Goal: Find specific page/section: Find specific page/section

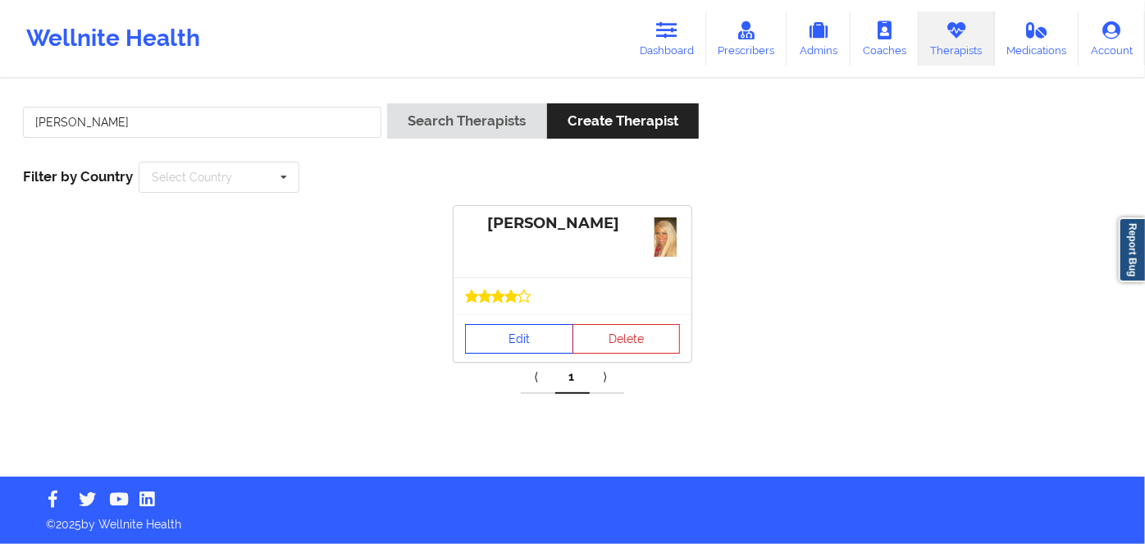
click at [522, 324] on link "Edit" at bounding box center [519, 339] width 108 height 30
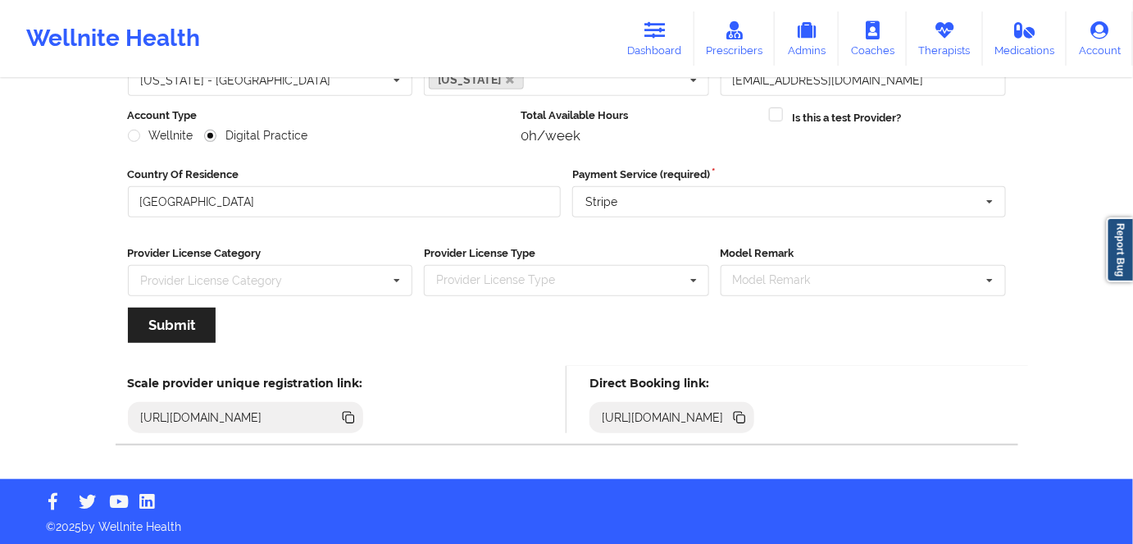
scroll to position [190, 0]
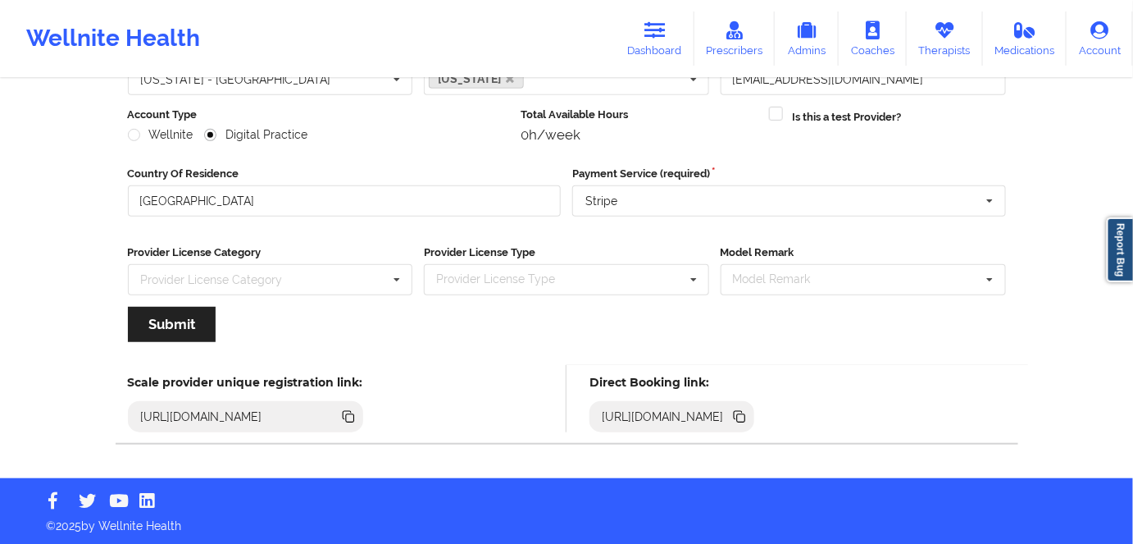
click at [745, 414] on icon at bounding box center [741, 418] width 8 height 8
click at [745, 418] on icon at bounding box center [741, 418] width 8 height 8
click at [742, 412] on icon at bounding box center [738, 415] width 8 height 8
click at [745, 418] on icon at bounding box center [741, 418] width 8 height 8
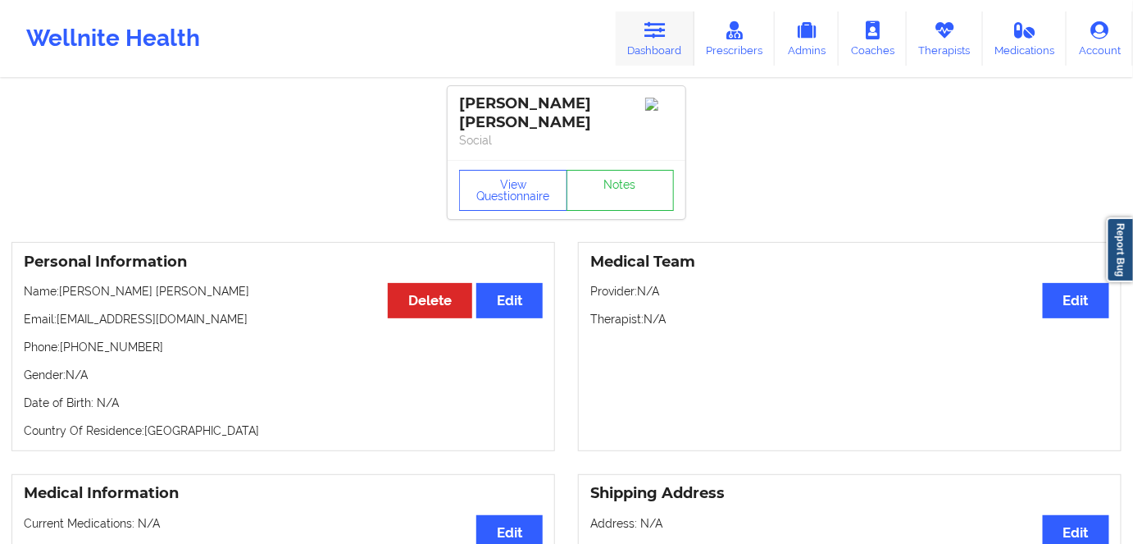
click at [652, 45] on link "Dashboard" at bounding box center [655, 38] width 79 height 54
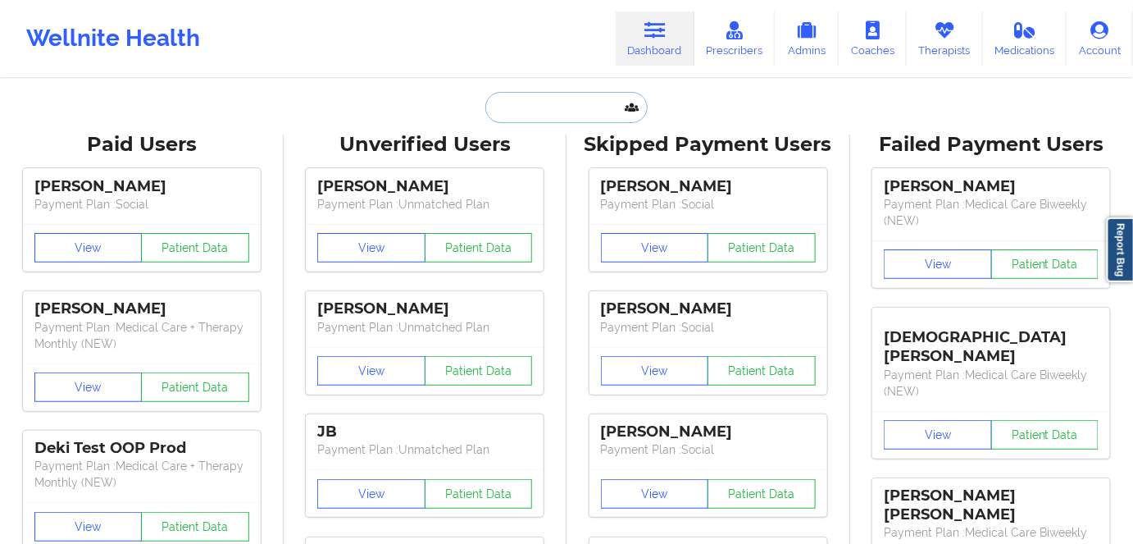
click at [546, 103] on input "text" at bounding box center [566, 107] width 162 height 31
paste input "[PERSON_NAME]"
type input "[PERSON_NAME]"
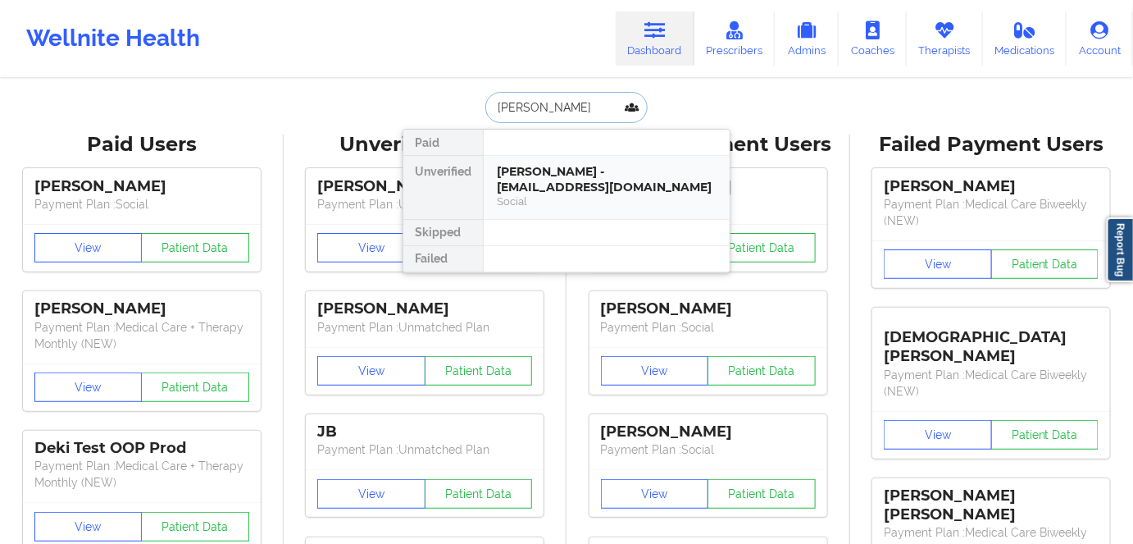
click at [583, 193] on div "[PERSON_NAME] - [EMAIL_ADDRESS][DOMAIN_NAME]" at bounding box center [607, 179] width 220 height 30
